Goal: Transaction & Acquisition: Purchase product/service

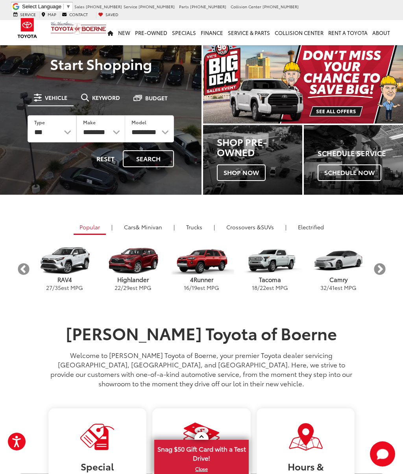
click at [379, 270] on button "Next" at bounding box center [379, 269] width 14 height 14
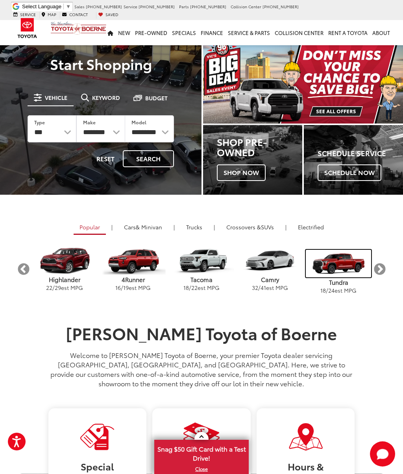
click at [342, 267] on img "carousel" at bounding box center [337, 264] width 65 height 28
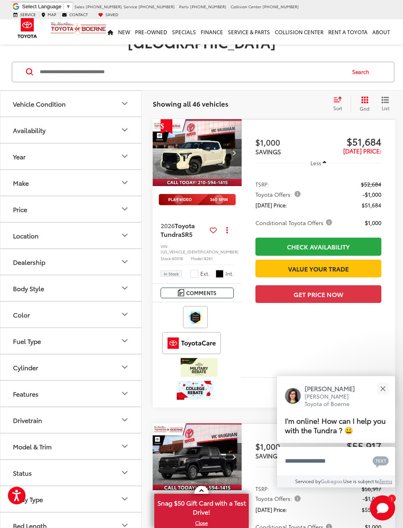
scroll to position [70, 0]
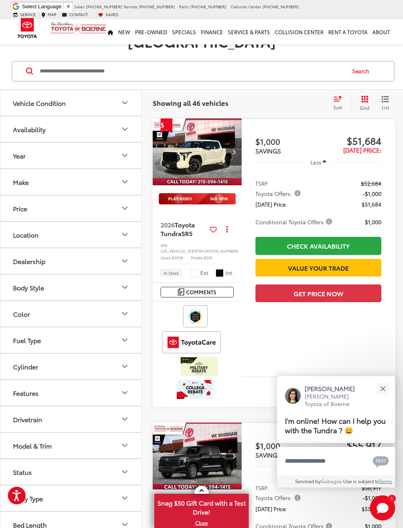
click at [127, 440] on icon "Model & Trim" at bounding box center [124, 444] width 9 height 9
click at [25, 464] on label "Tundra (43)" at bounding box center [71, 471] width 106 height 14
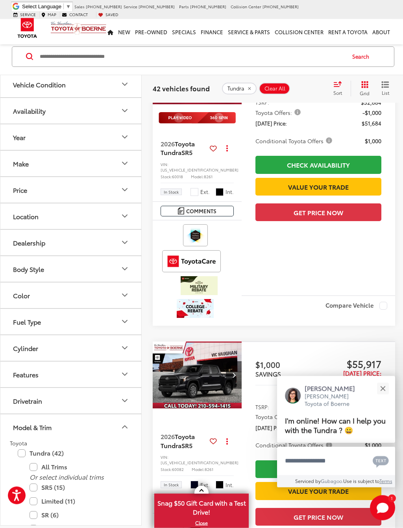
scroll to position [174, 0]
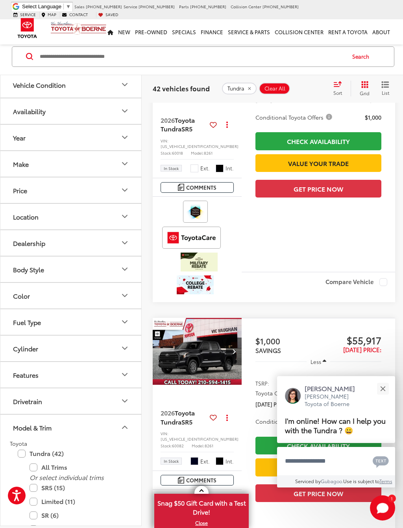
click at [34, 473] on label "SR (6)" at bounding box center [76, 515] width 94 height 14
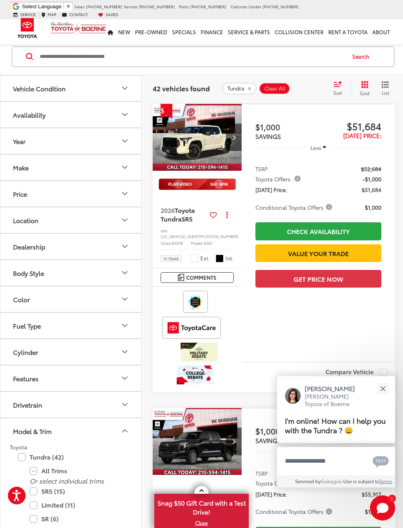
scroll to position [68, 0]
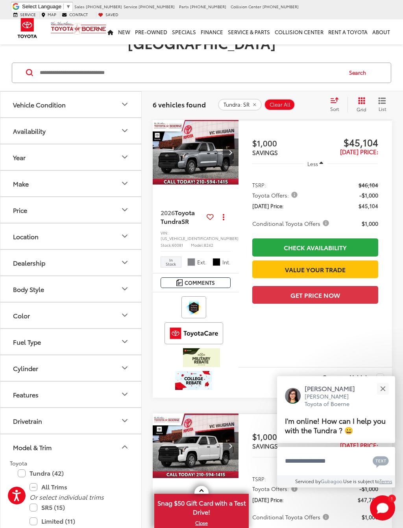
click at [383, 392] on button "Close" at bounding box center [382, 388] width 17 height 17
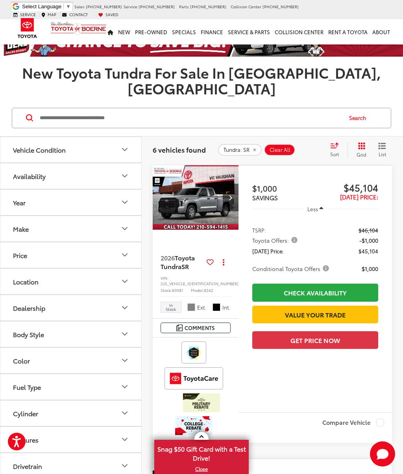
scroll to position [0, 0]
